Goal: Use online tool/utility: Use online tool/utility

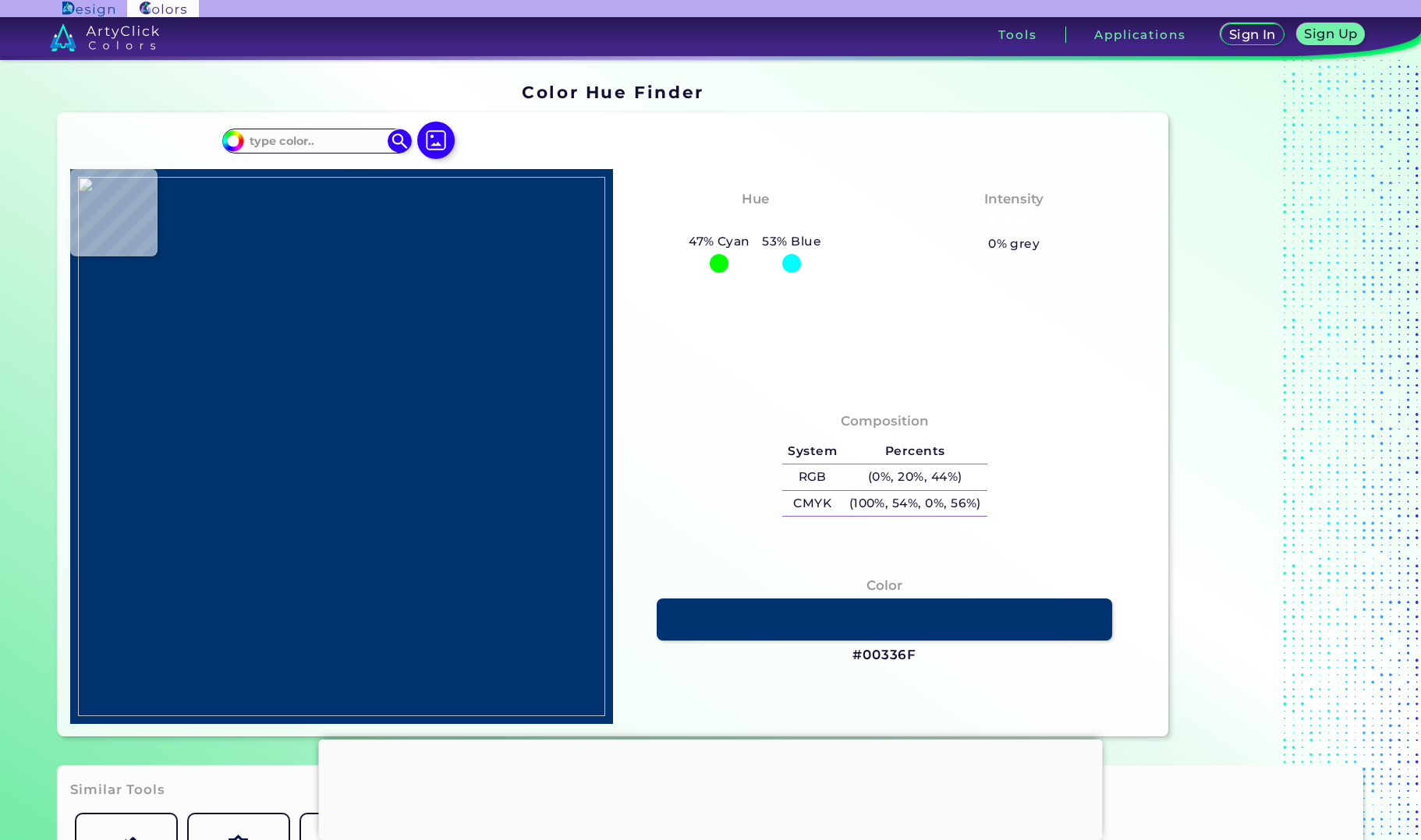
type input "#000000"
type input "#fefeff"
type input "#FEFEFF"
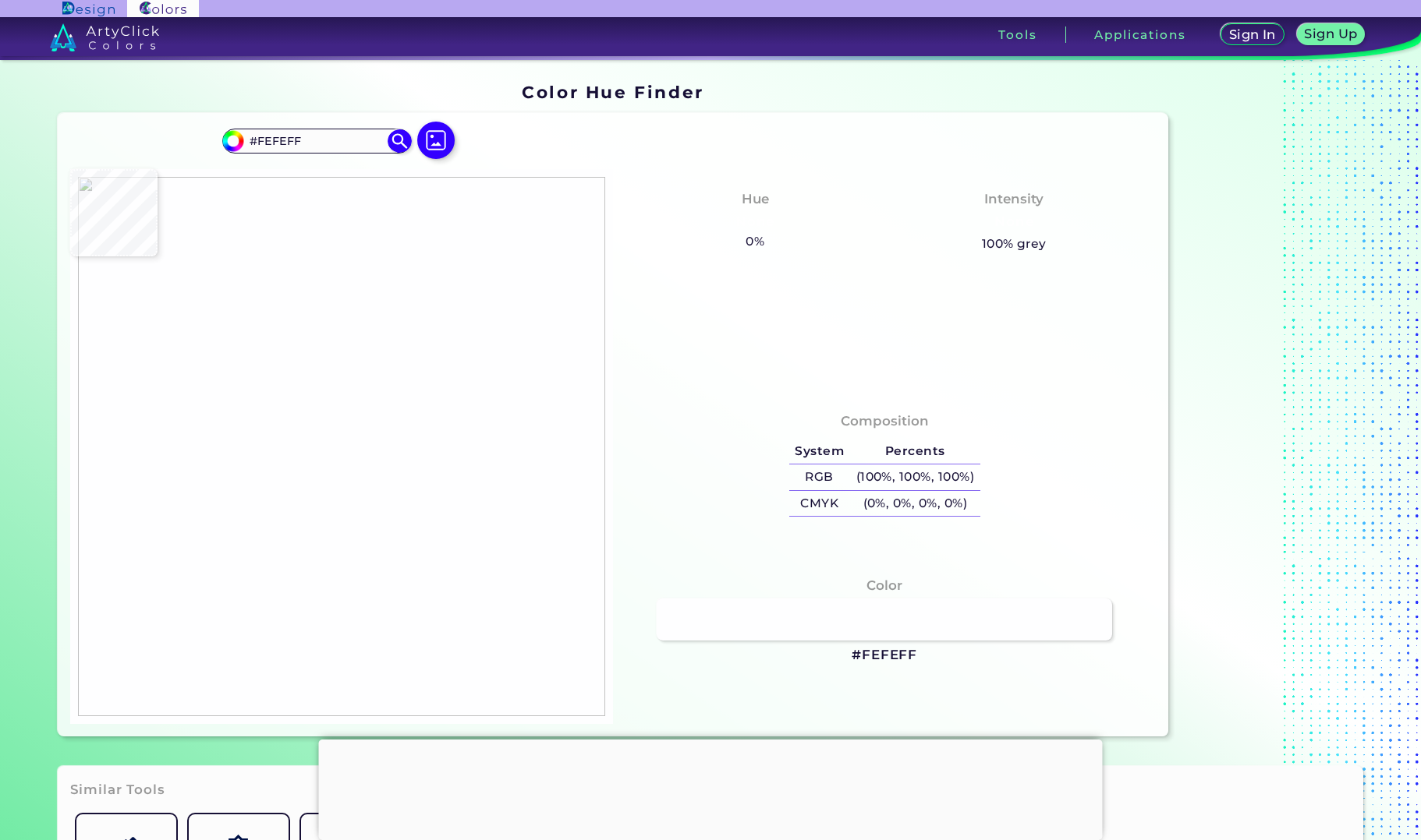
type input "#73572a"
type input "#73572A"
type input "#674b23"
type input "#674B23"
type input "#5e421a"
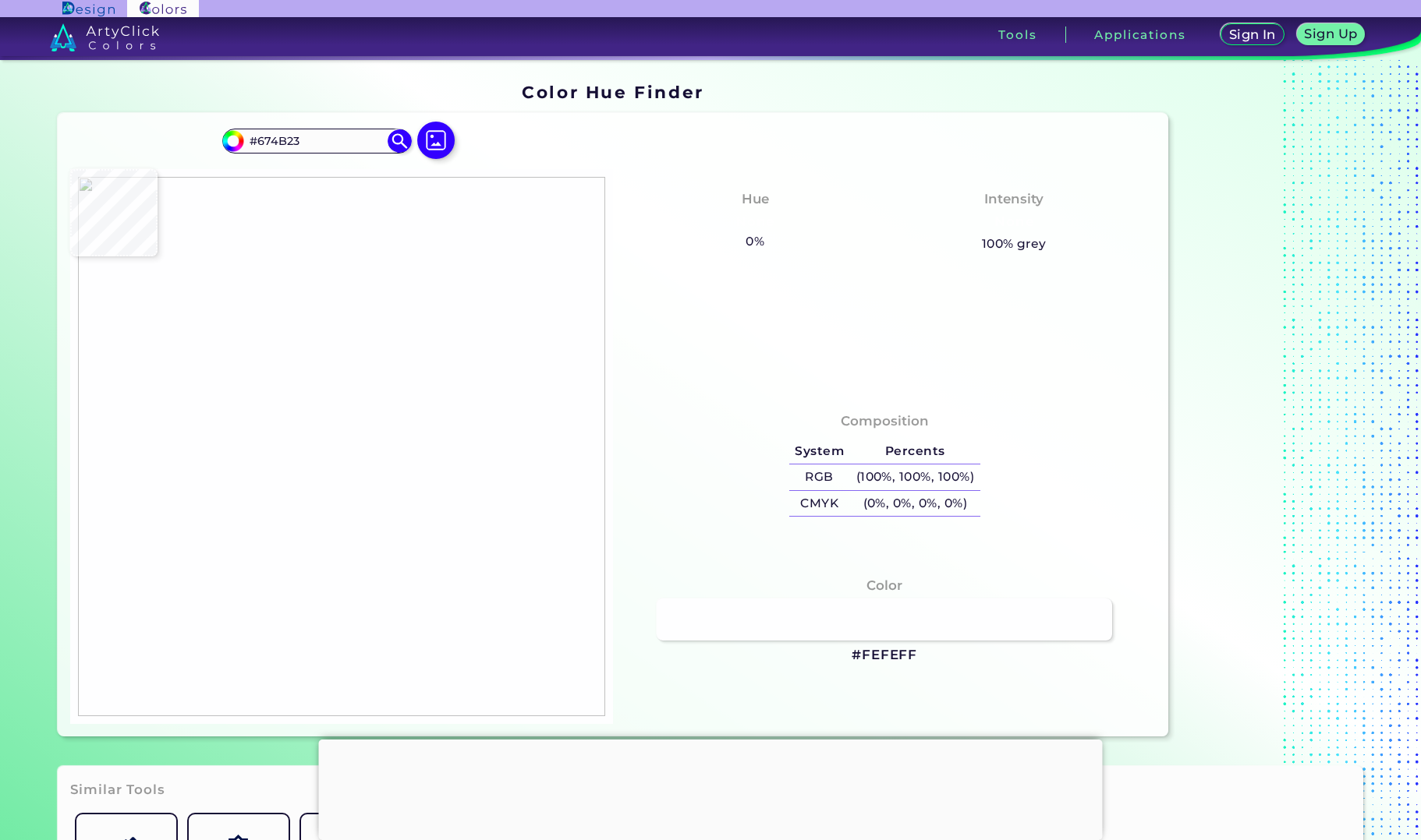
type input "#5E421A"
type input "#967b49"
type input "#967B49"
type input "#785c2a"
type input "#785C2A"
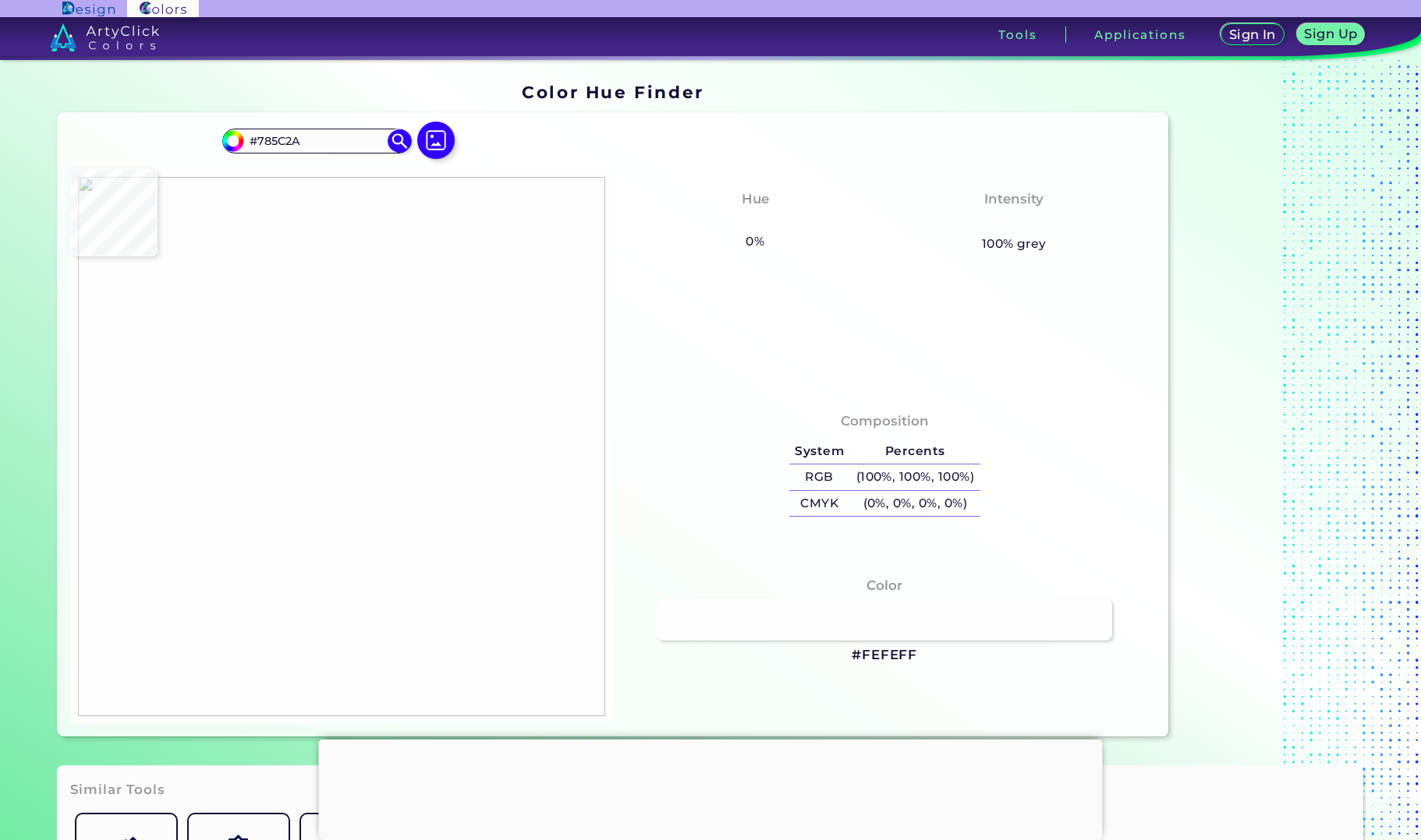
type input "#795d2d"
type input "#795D2D"
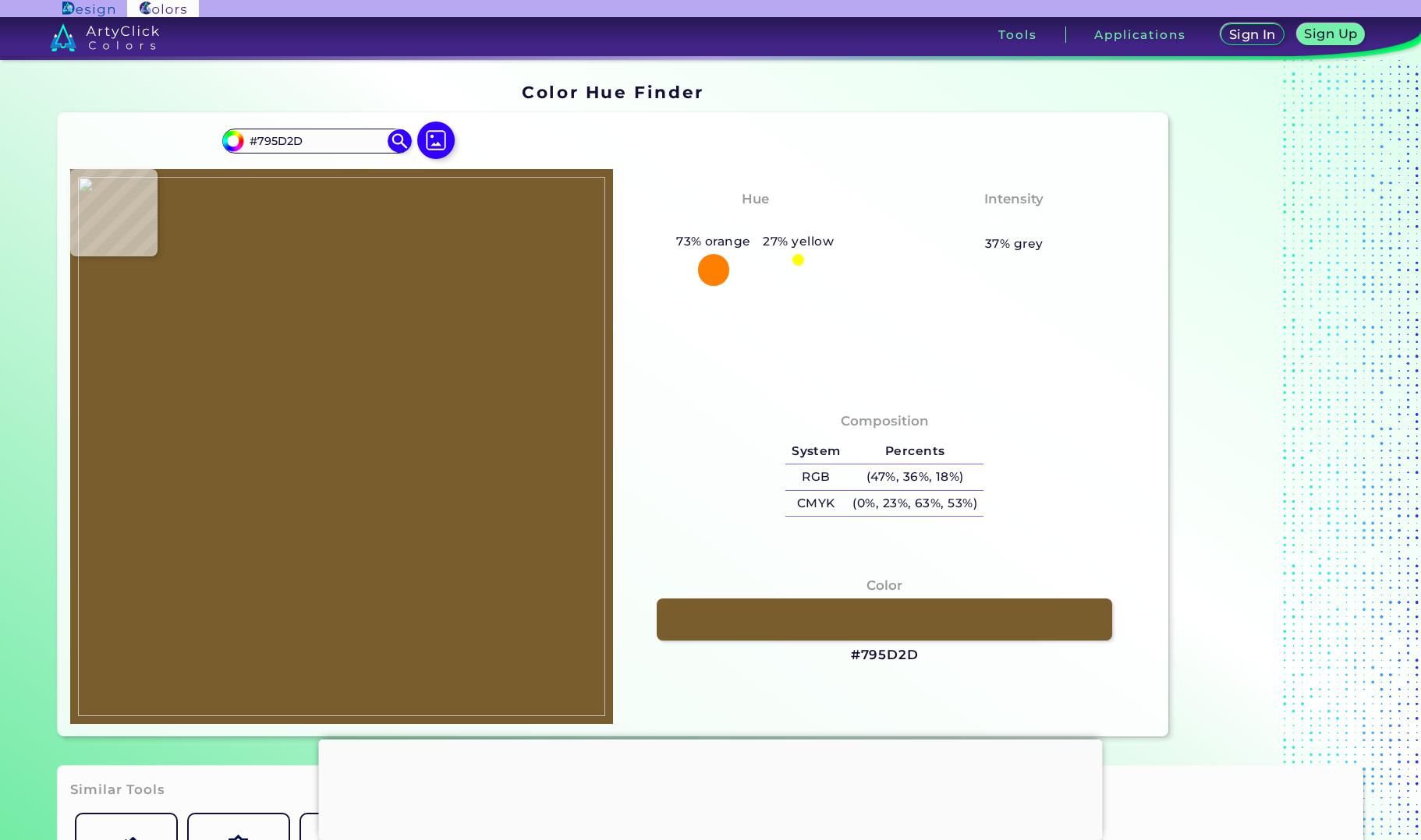
type input "#7c6030"
type input "#7C6030"
type input "#816533"
type input "#7c602e"
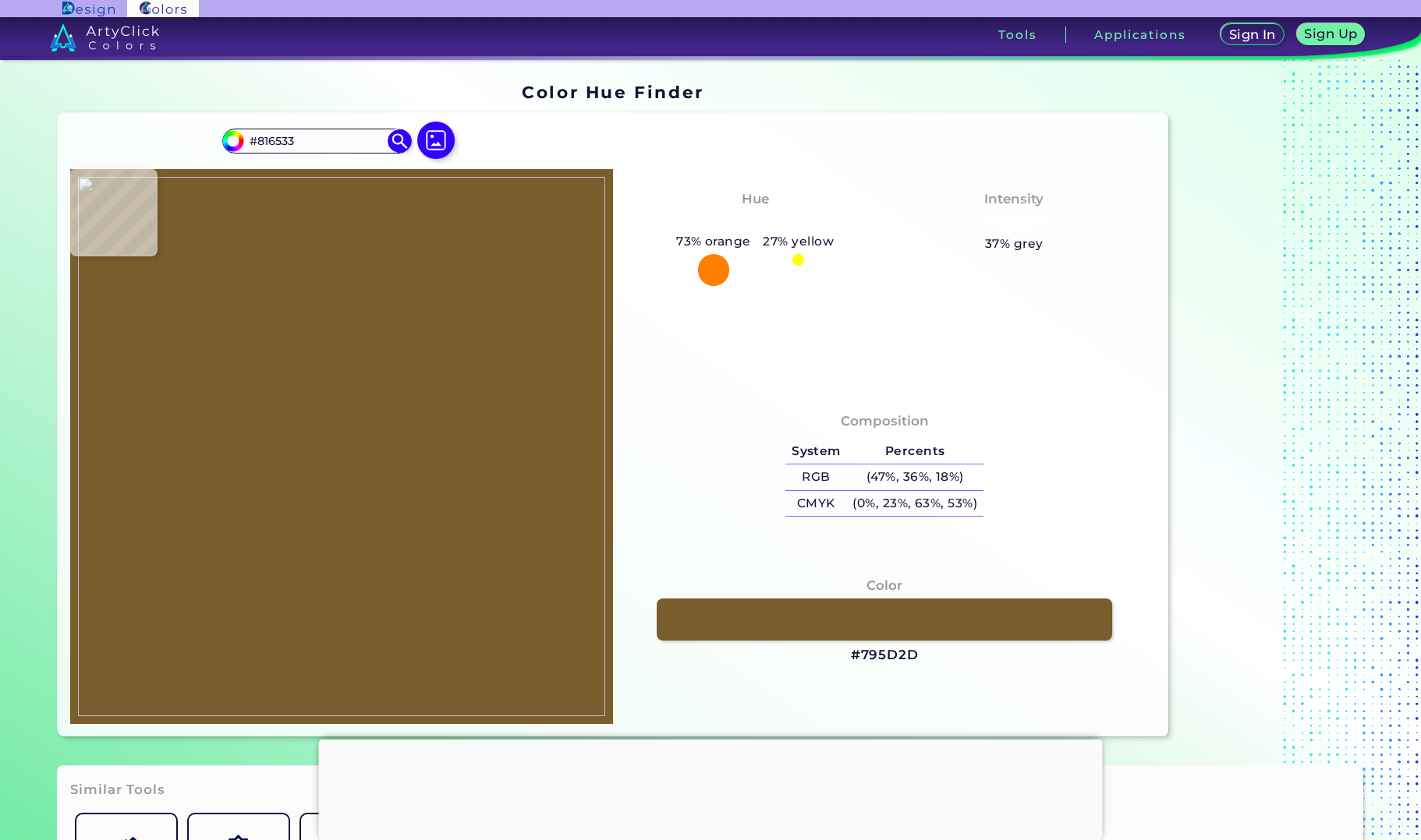
type input "#7C602E"
type input "#7b5f2f"
type input "#7B5F2F"
type input "#8b6f3f"
type input "#8B6F3F"
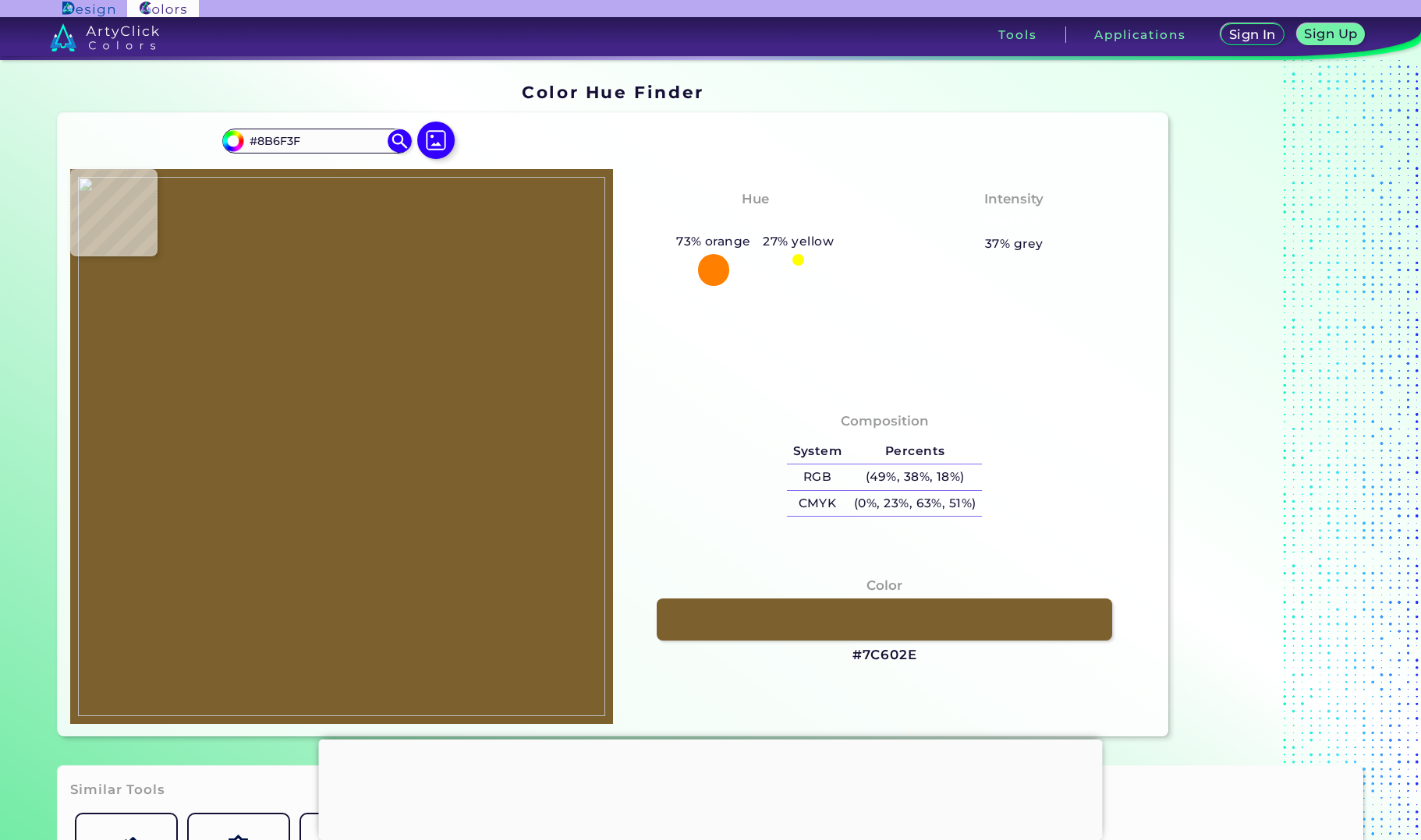
type input "#795d2e"
type input "#795D2E"
type input "#6f5323"
type input "#6F5323"
type input "#715525"
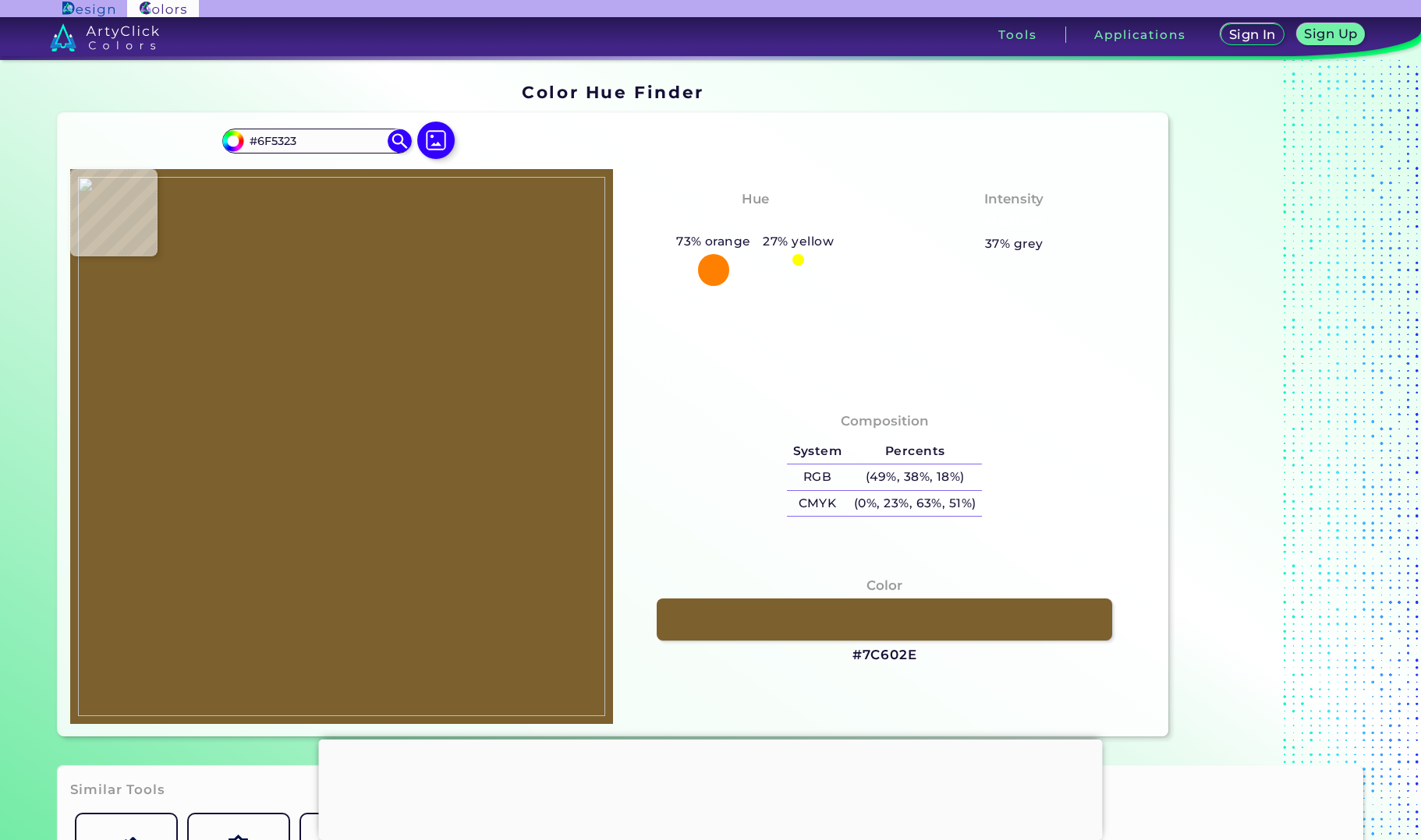
type input "#715525"
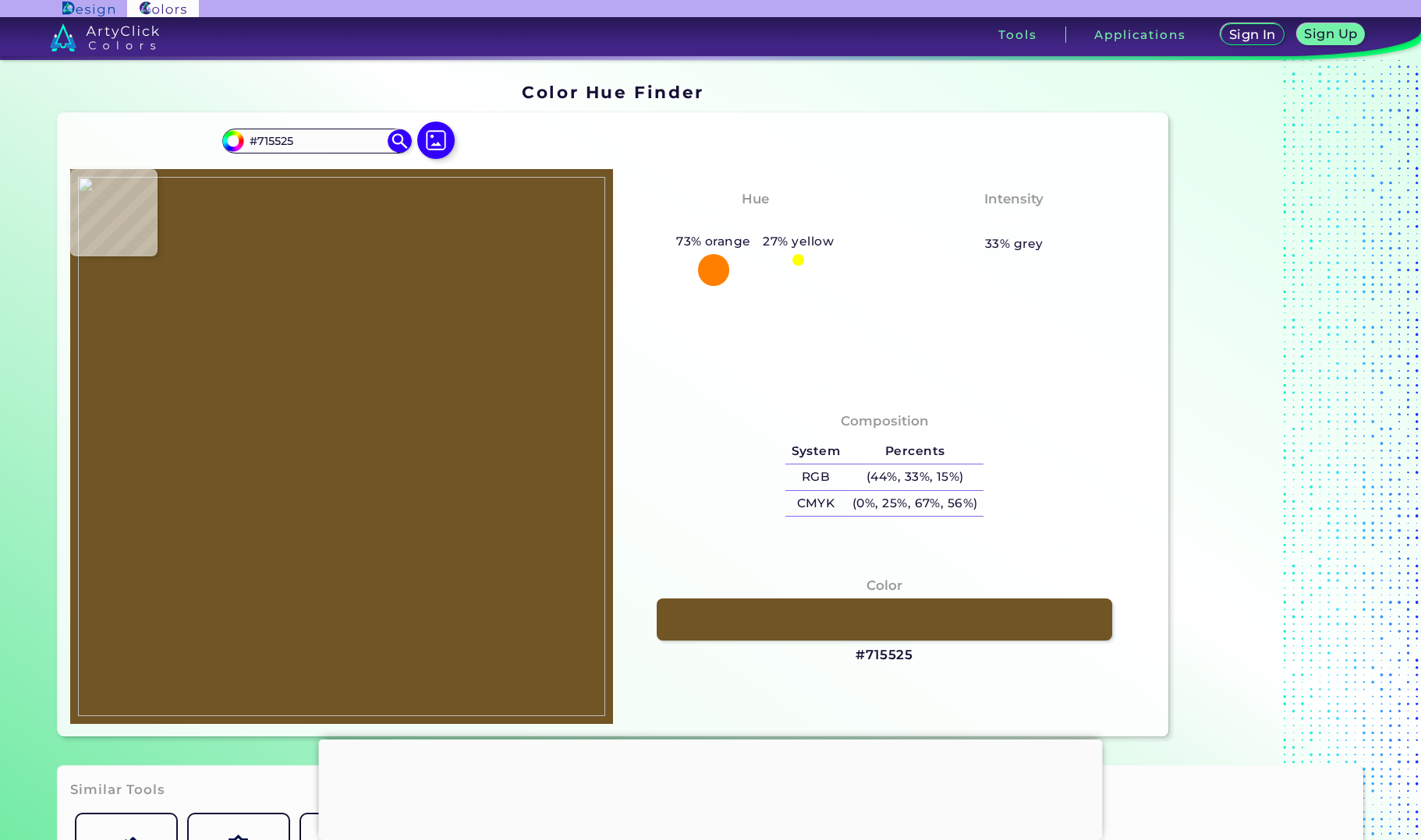
type input "#745828"
type input "#755929"
type input "#7b5f2f"
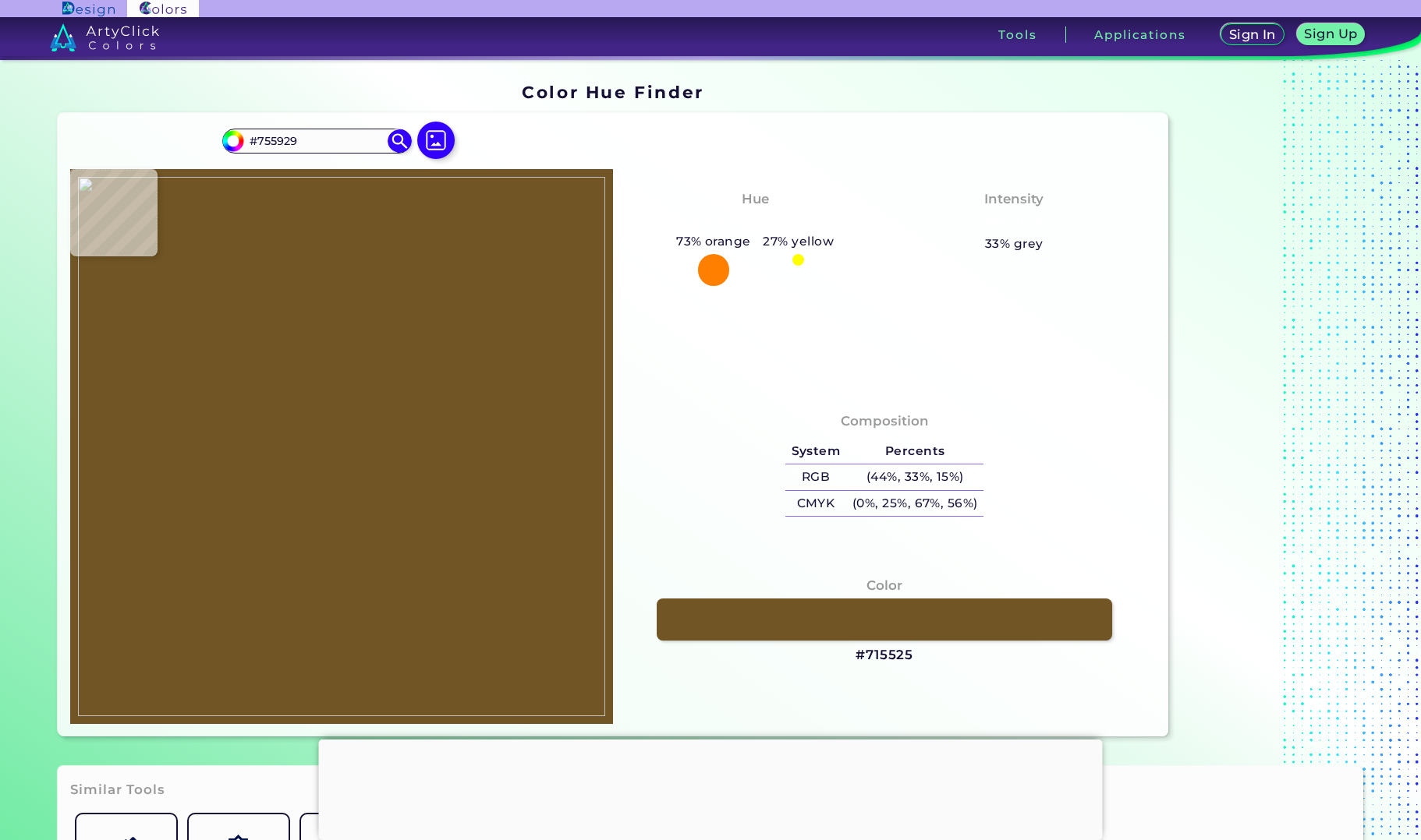
type input "#7B5F2F"
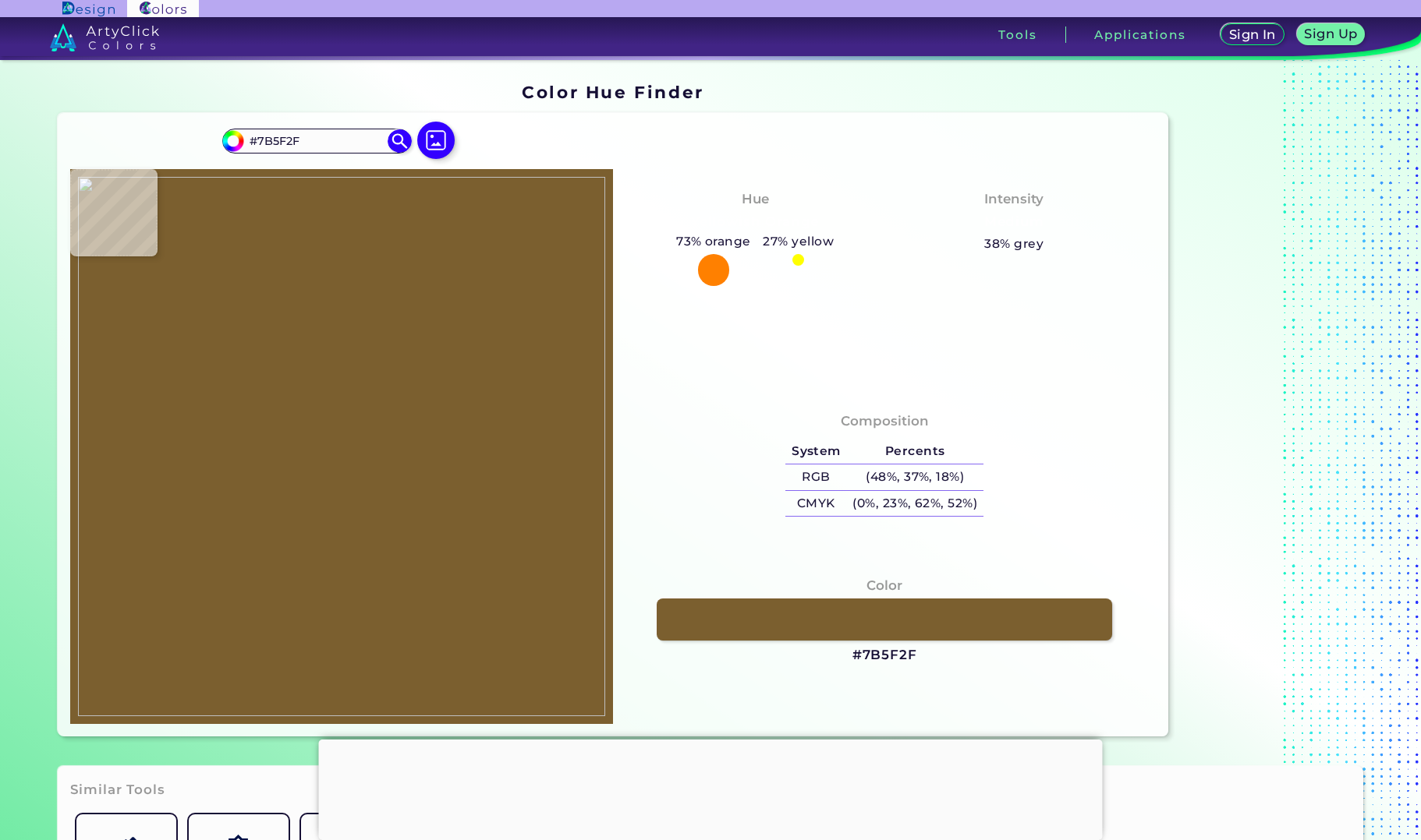
type input "#816535"
type input "#846838"
type input "#836736"
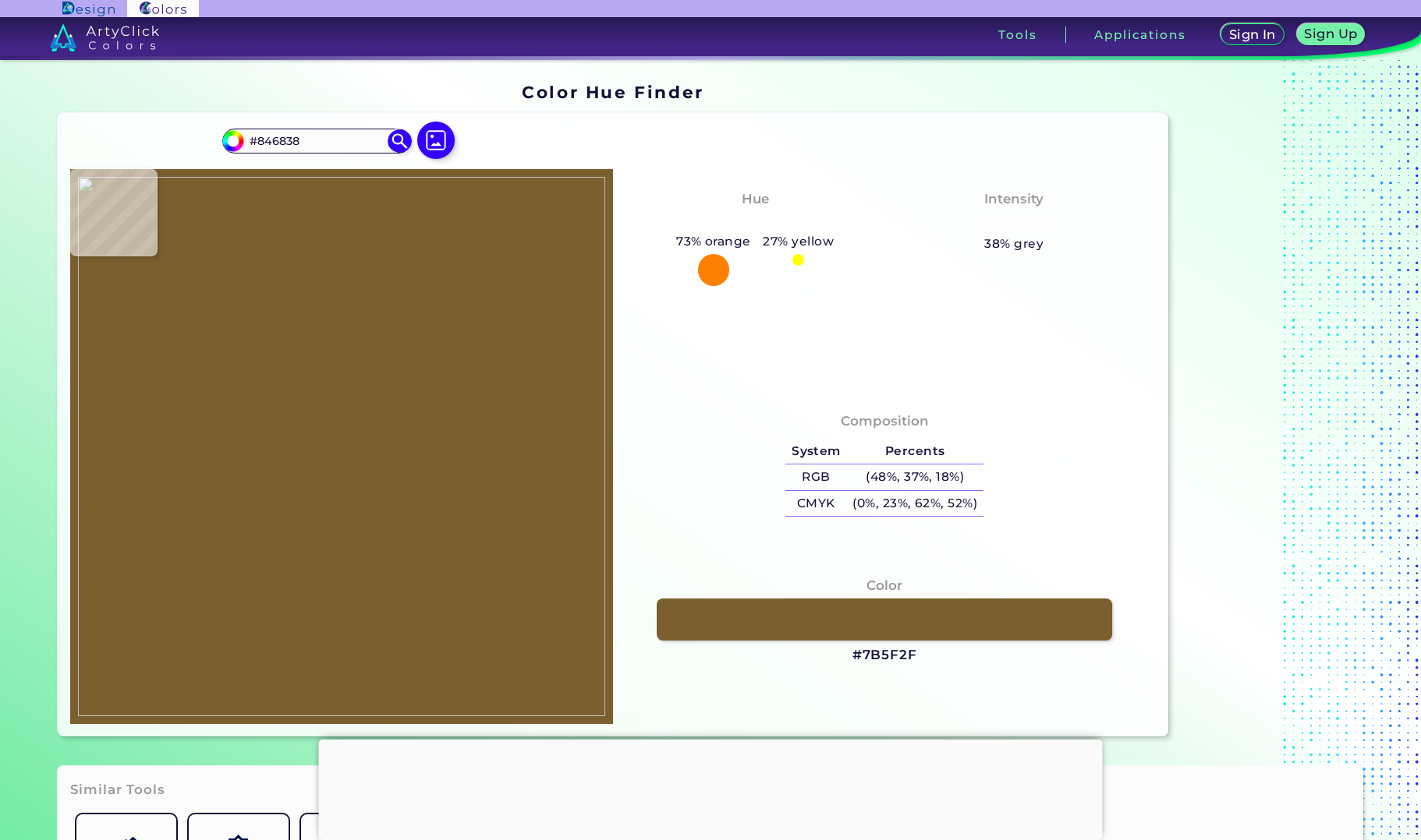
type input "#836736"
type input "#735727"
type input "#806434"
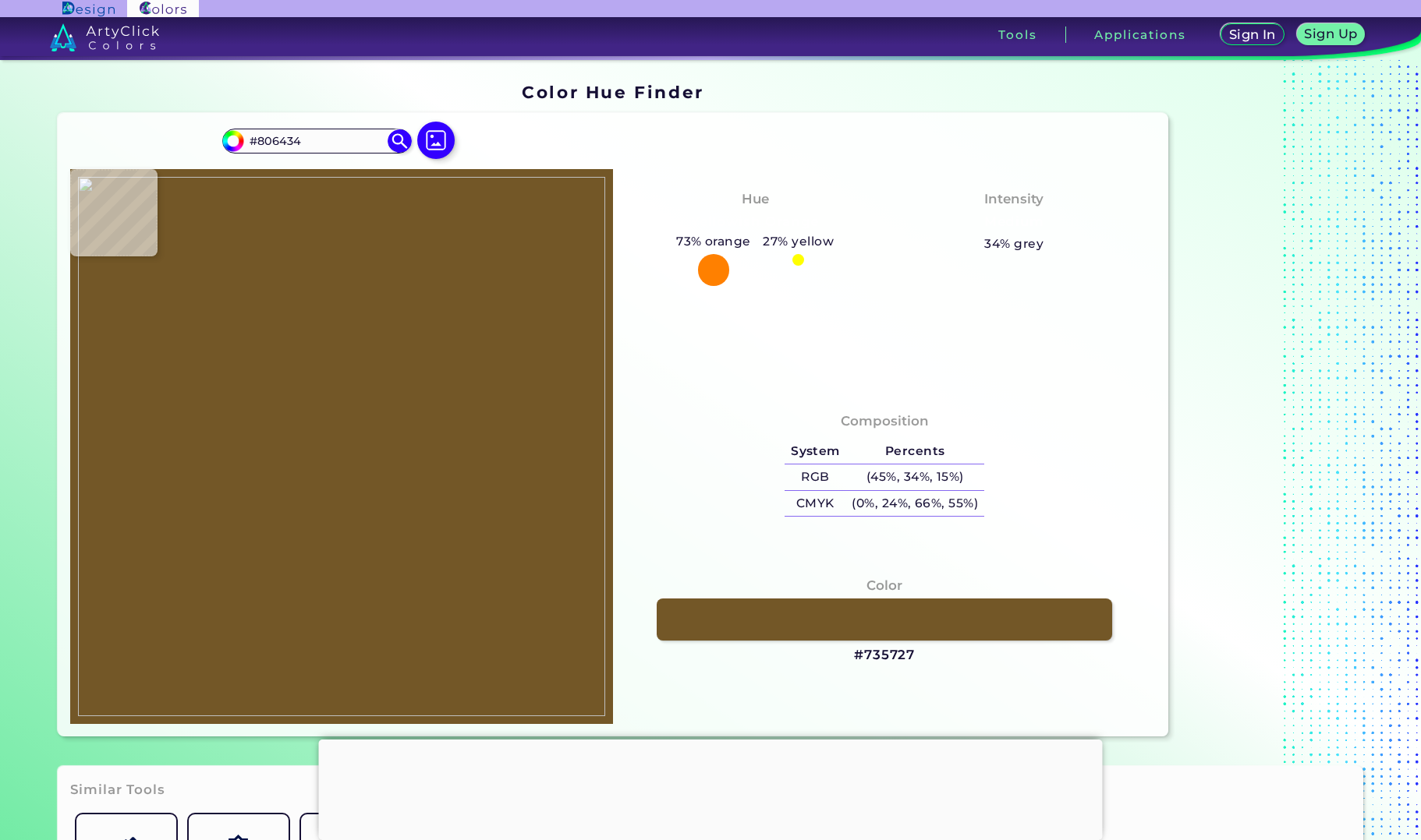
type input "#836735"
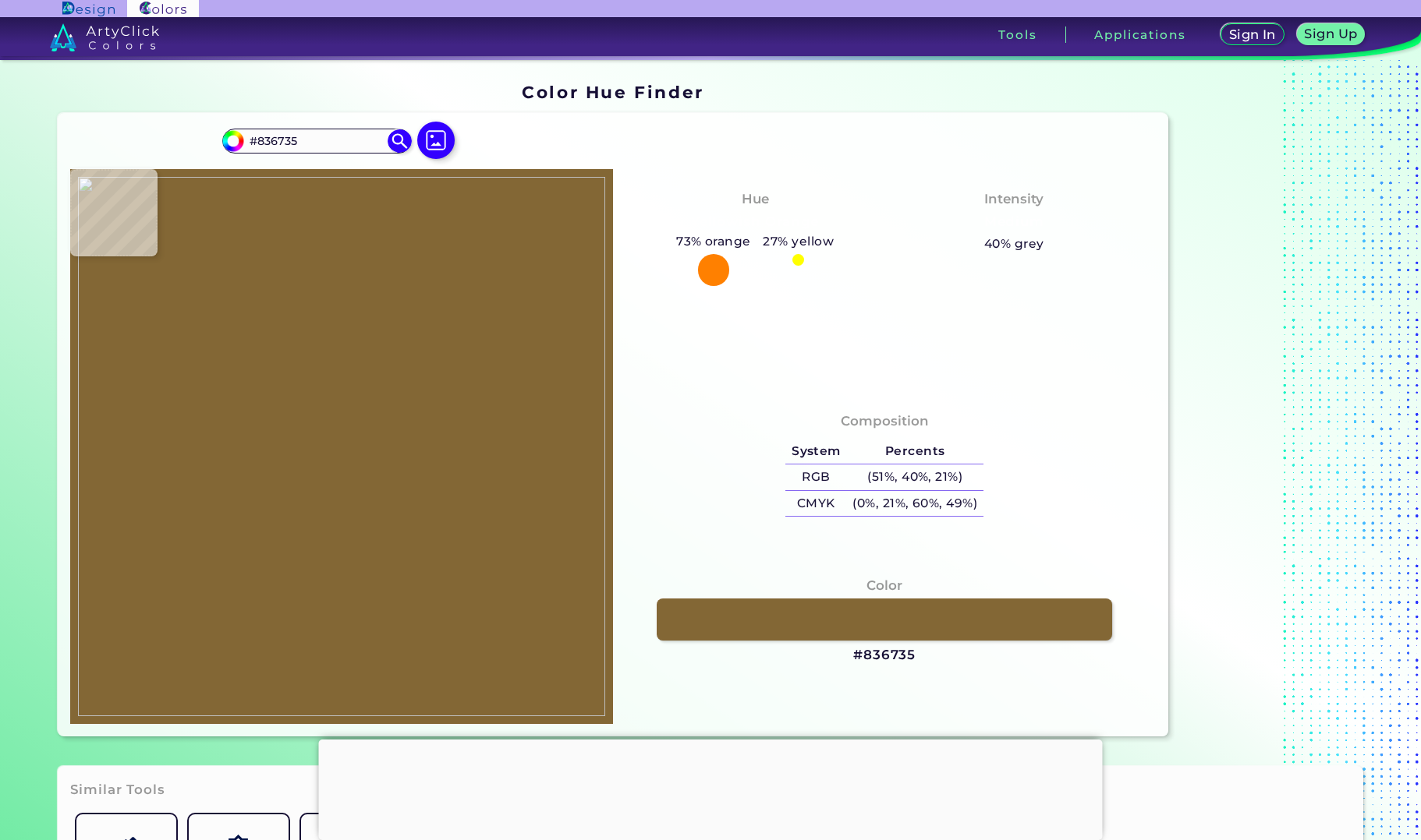
click at [280, 454] on img at bounding box center [341, 446] width 527 height 539
click at [716, 628] on link at bounding box center [883, 619] width 459 height 42
drag, startPoint x: 903, startPoint y: 656, endPoint x: 845, endPoint y: 662, distance: 58.3
click at [845, 662] on div "Color #836735" at bounding box center [884, 621] width 518 height 106
